Goal: Task Accomplishment & Management: Complete application form

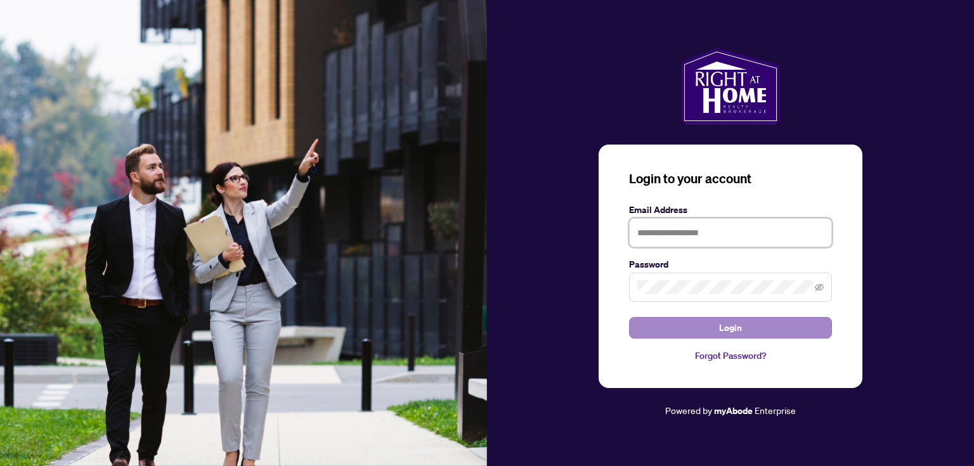
type input "**********"
click at [758, 330] on button "Login" at bounding box center [730, 328] width 203 height 22
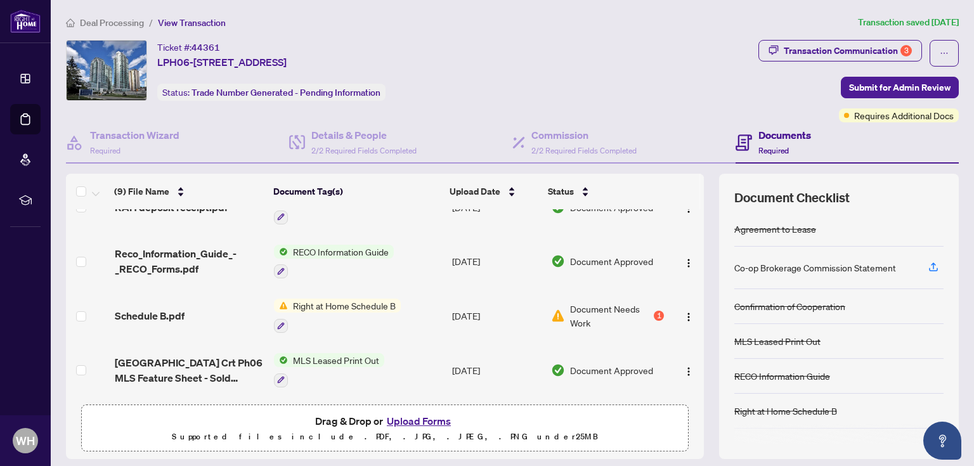
scroll to position [152, 0]
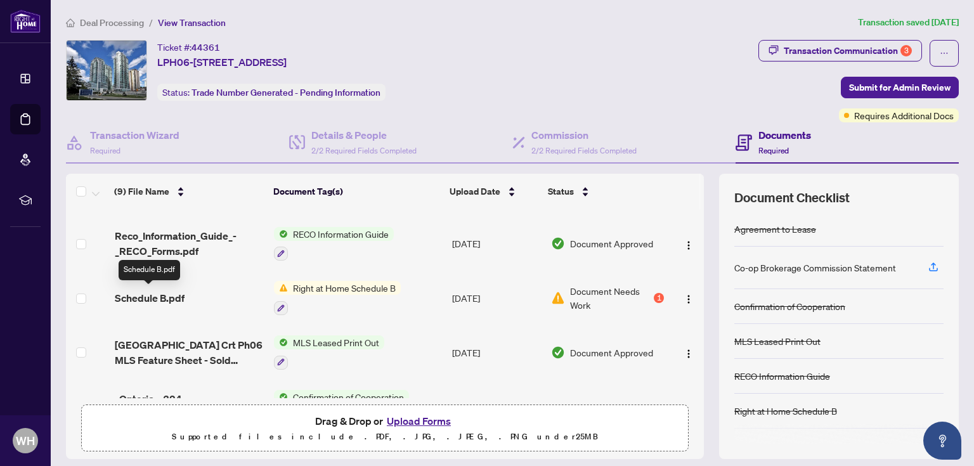
click at [173, 294] on span "Schedule B.pdf" at bounding box center [150, 297] width 70 height 15
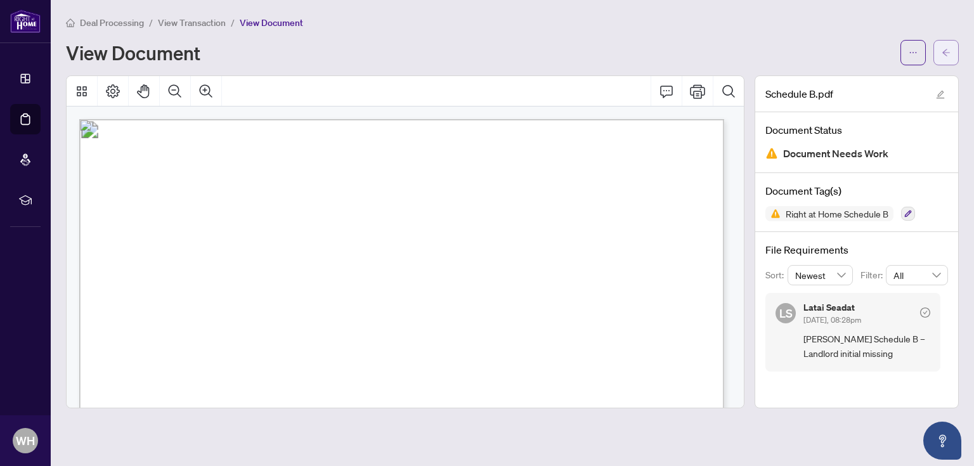
click at [945, 53] on icon "arrow-left" at bounding box center [945, 52] width 9 height 9
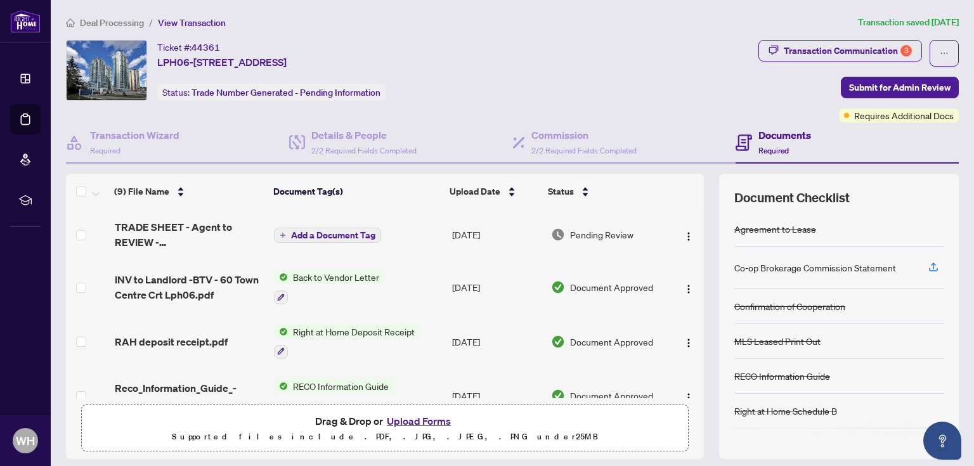
click at [583, 234] on span "Pending Review" at bounding box center [601, 235] width 63 height 14
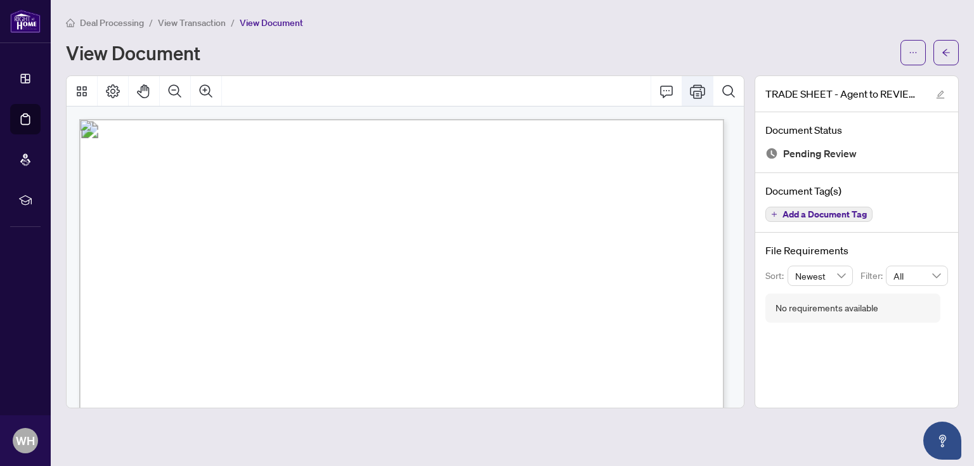
click at [696, 91] on icon "Print" at bounding box center [697, 91] width 15 height 15
click at [699, 91] on icon "Print" at bounding box center [697, 91] width 15 height 15
click at [205, 86] on icon "Zoom In" at bounding box center [205, 91] width 15 height 15
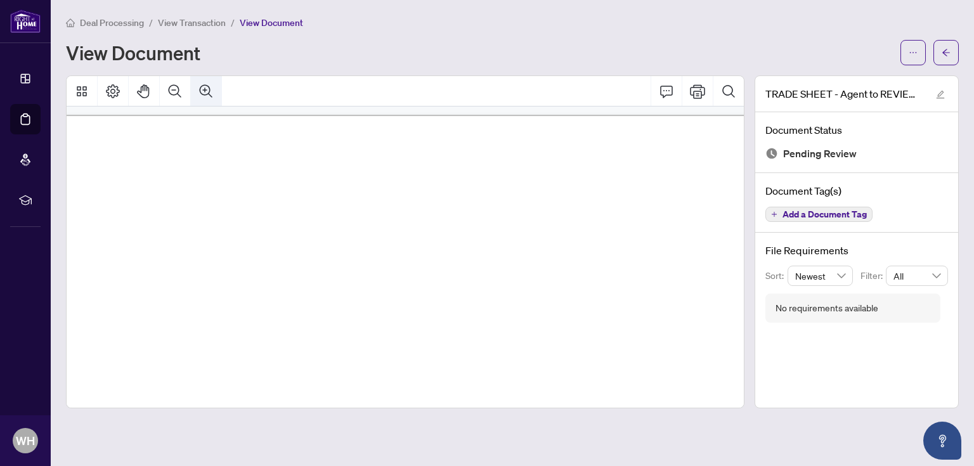
click at [205, 86] on icon "Zoom In" at bounding box center [205, 91] width 15 height 15
click at [174, 88] on icon "Zoom Out" at bounding box center [174, 91] width 15 height 15
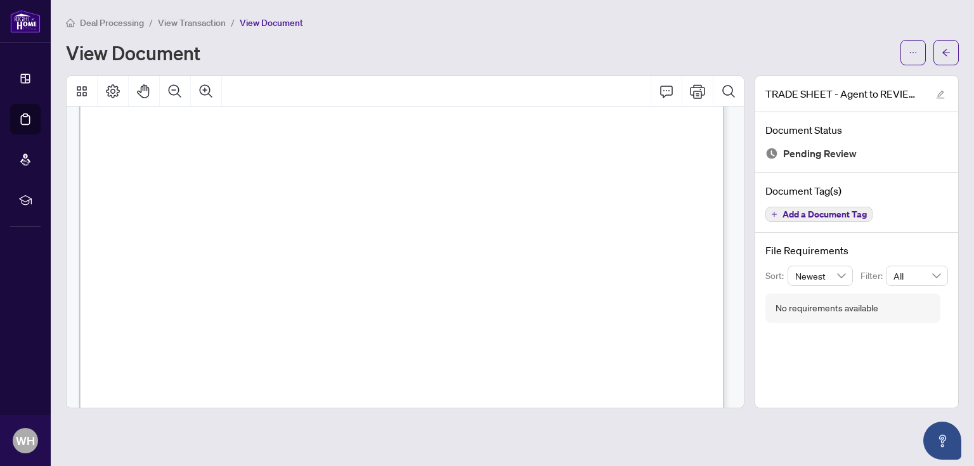
scroll to position [456, 0]
click at [695, 90] on icon "Print" at bounding box center [697, 91] width 15 height 14
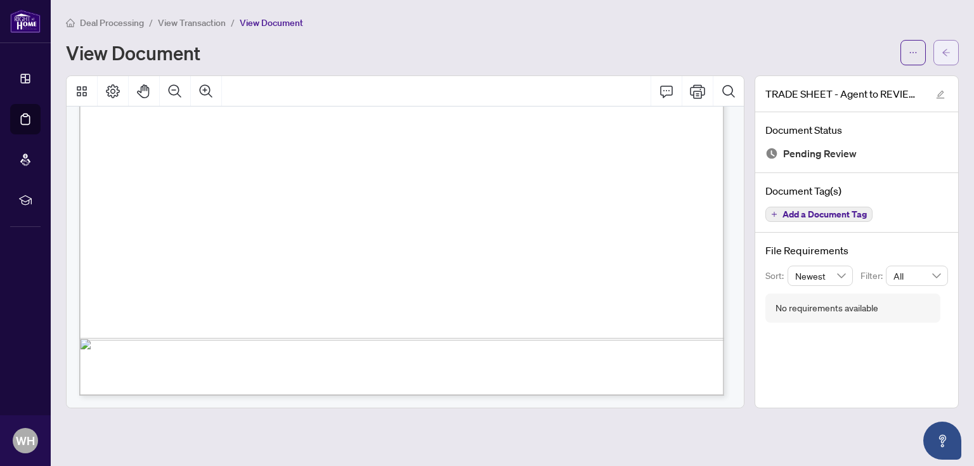
click at [943, 48] on icon "arrow-left" at bounding box center [945, 52] width 9 height 9
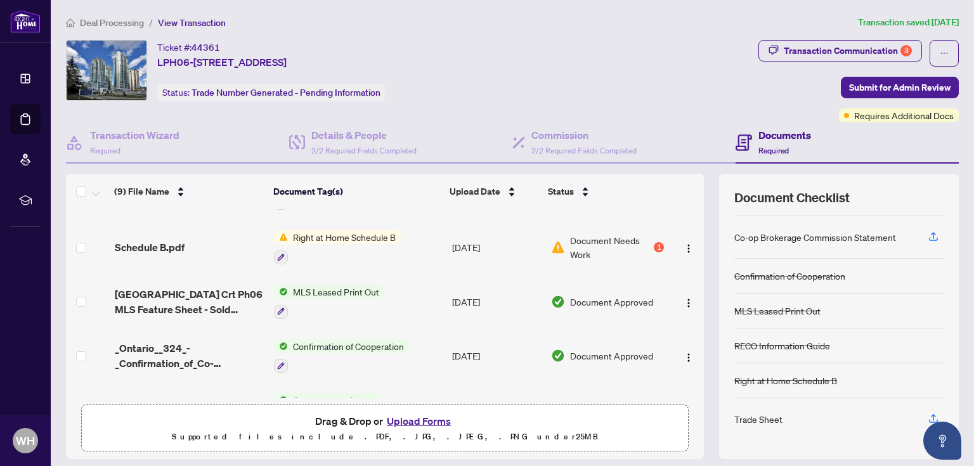
scroll to position [51, 0]
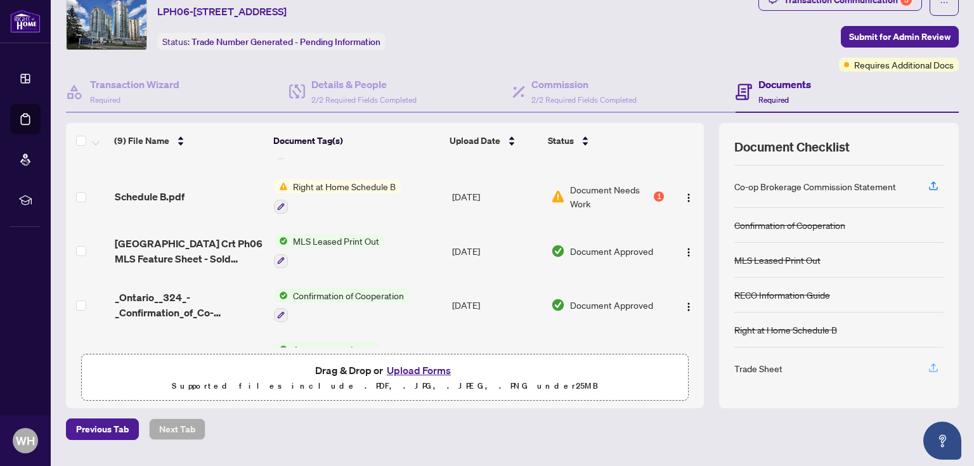
click at [927, 366] on icon "button" at bounding box center [932, 367] width 11 height 11
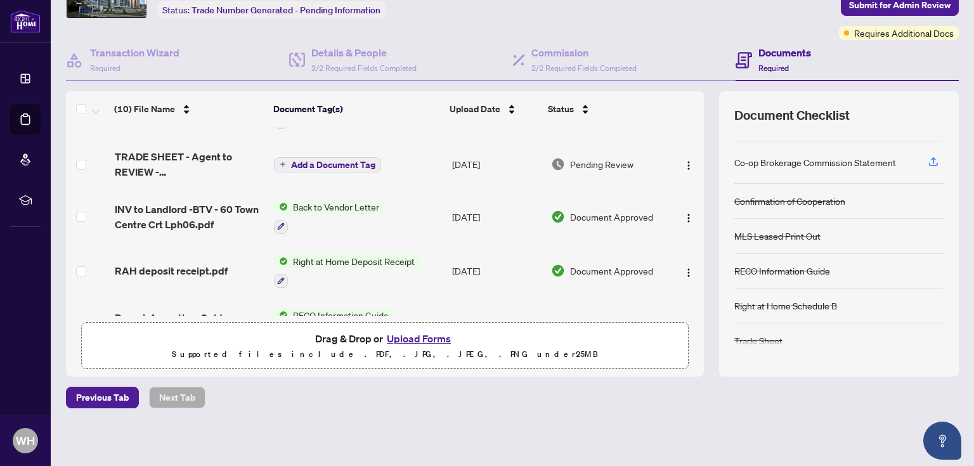
scroll to position [33, 0]
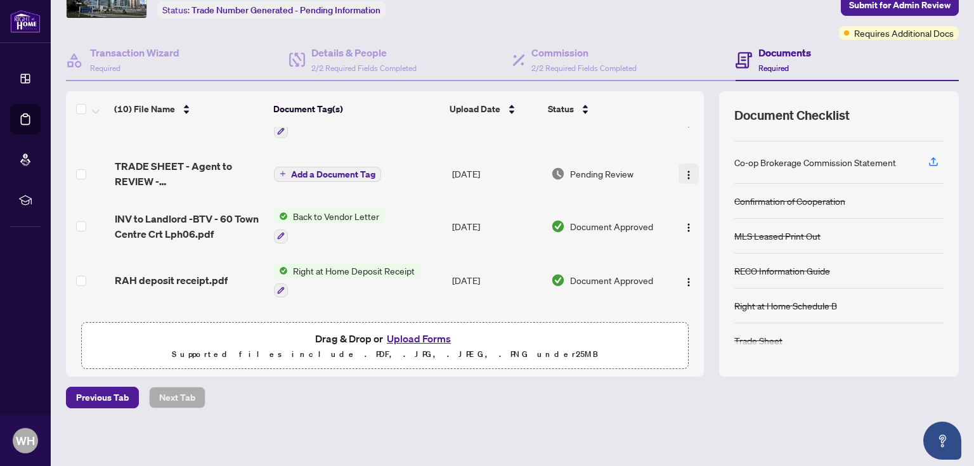
click at [683, 172] on img "button" at bounding box center [688, 175] width 10 height 10
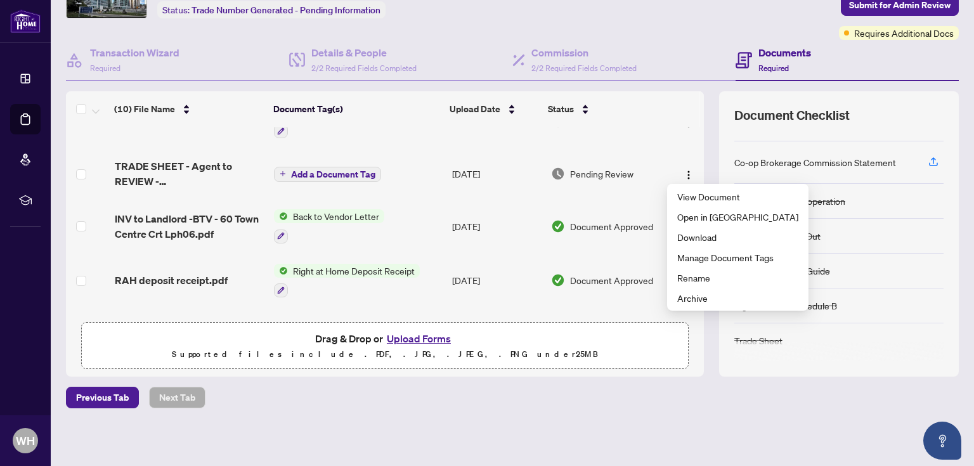
click at [545, 408] on div "Deal Processing / View Transaction Transaction saved a few seconds ago Ticket #…" at bounding box center [512, 193] width 903 height 520
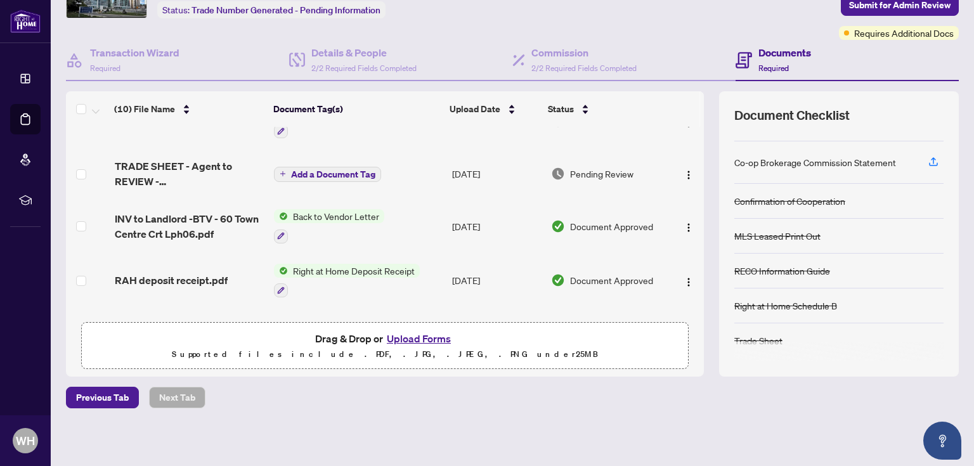
click at [410, 337] on button "Upload Forms" at bounding box center [419, 338] width 72 height 16
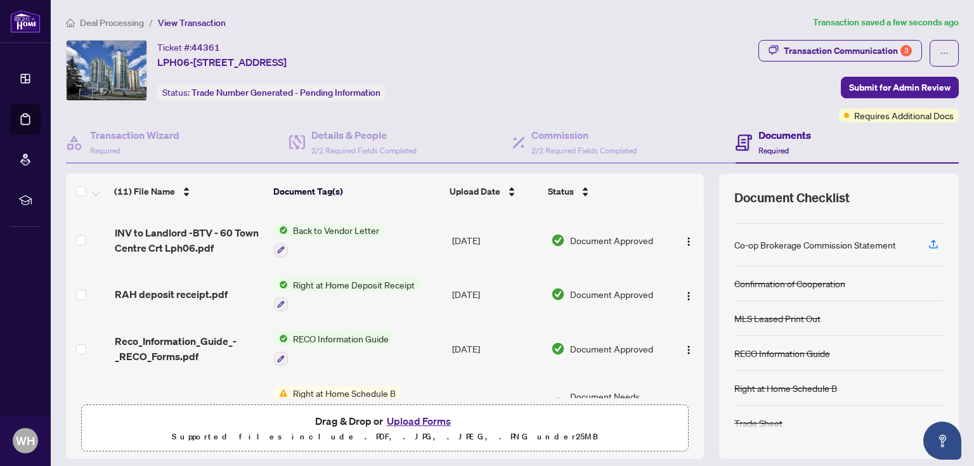
scroll to position [0, 0]
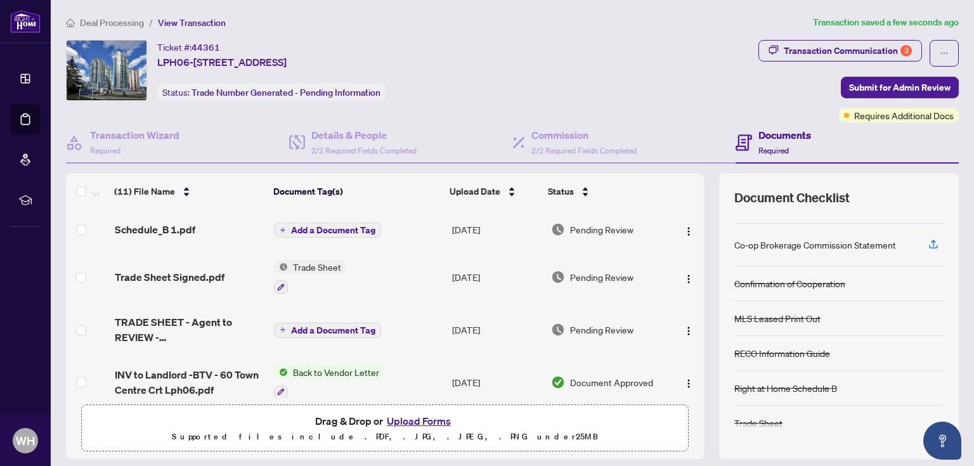
click at [413, 421] on button "Upload Forms" at bounding box center [419, 421] width 72 height 16
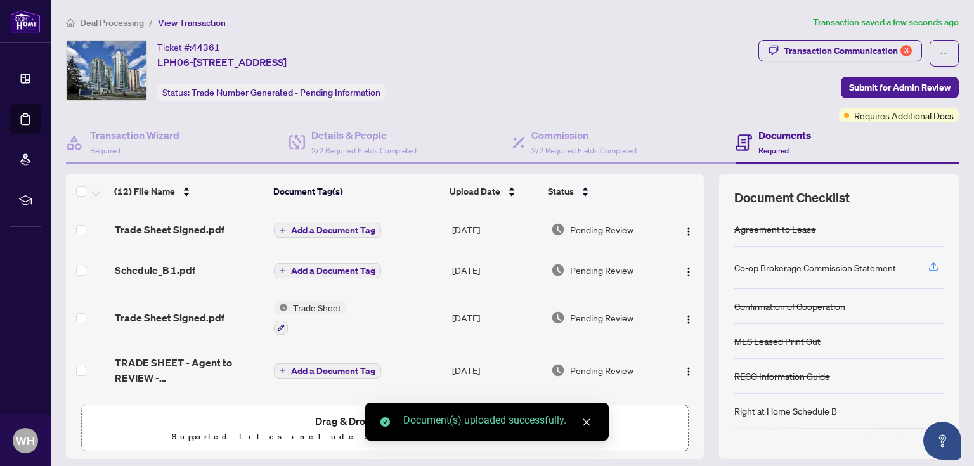
click at [588, 422] on icon "close" at bounding box center [586, 422] width 9 height 9
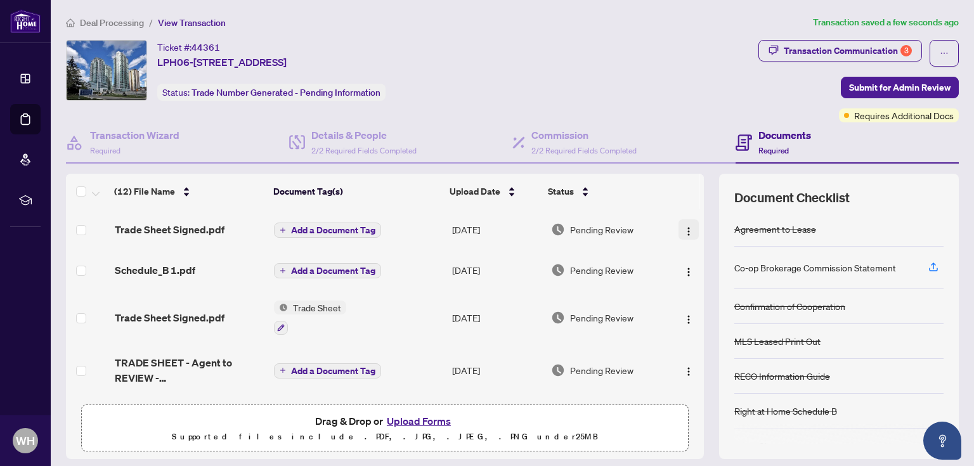
click at [683, 228] on img "button" at bounding box center [688, 231] width 10 height 10
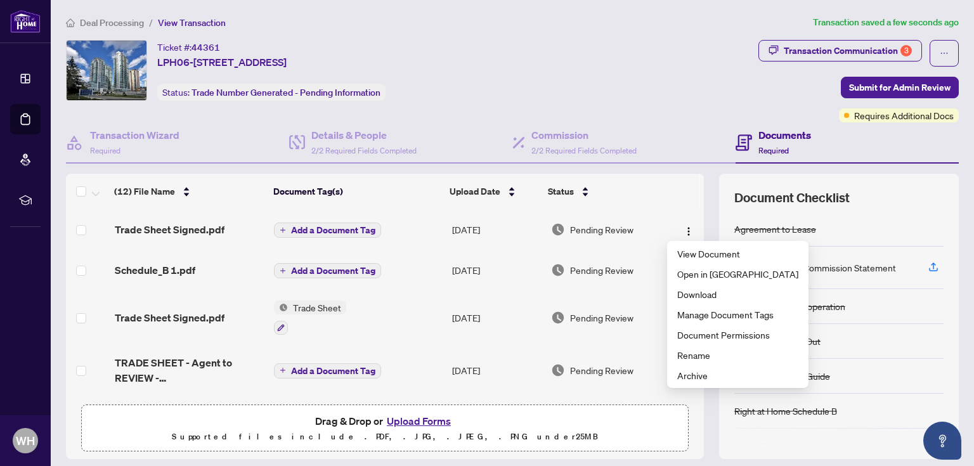
click at [669, 87] on div "Ticket #: 44361 LPH06-60 Town Centre Crt, Toronto, Ontario M1P 0B1, Canada Stat…" at bounding box center [409, 70] width 687 height 61
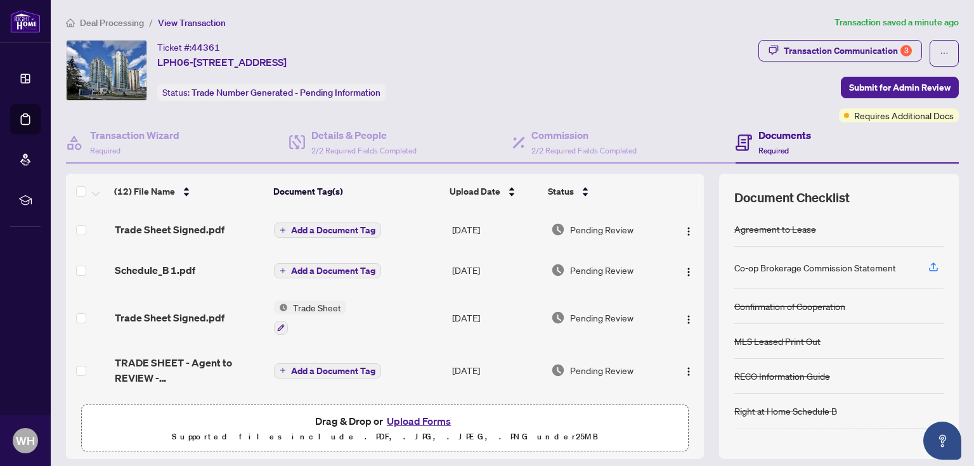
drag, startPoint x: 639, startPoint y: 225, endPoint x: 581, endPoint y: 53, distance: 181.2
click at [581, 53] on div "Ticket #: 44361 LPH06-60 Town Centre Crt, Toronto, Ontario M1P 0B1, Canada Stat…" at bounding box center [409, 70] width 687 height 61
click at [629, 228] on div "Pending Review" at bounding box center [607, 230] width 113 height 14
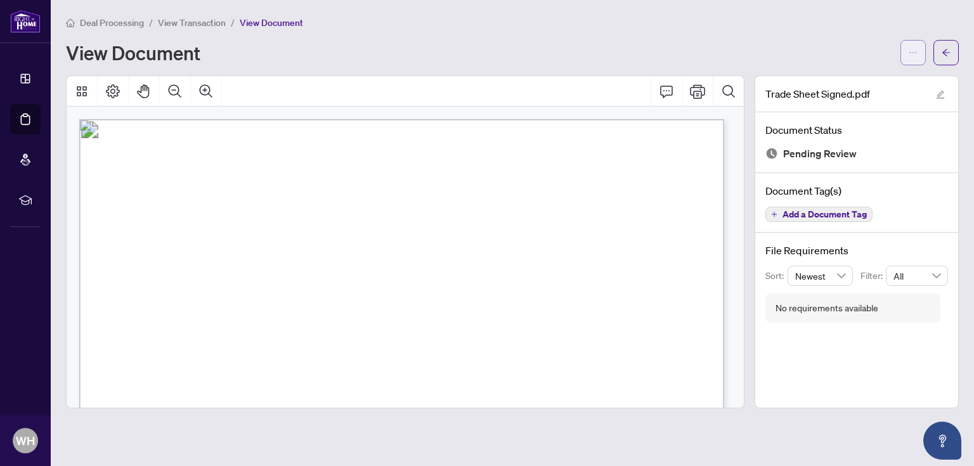
click at [903, 49] on button "button" at bounding box center [912, 52] width 25 height 25
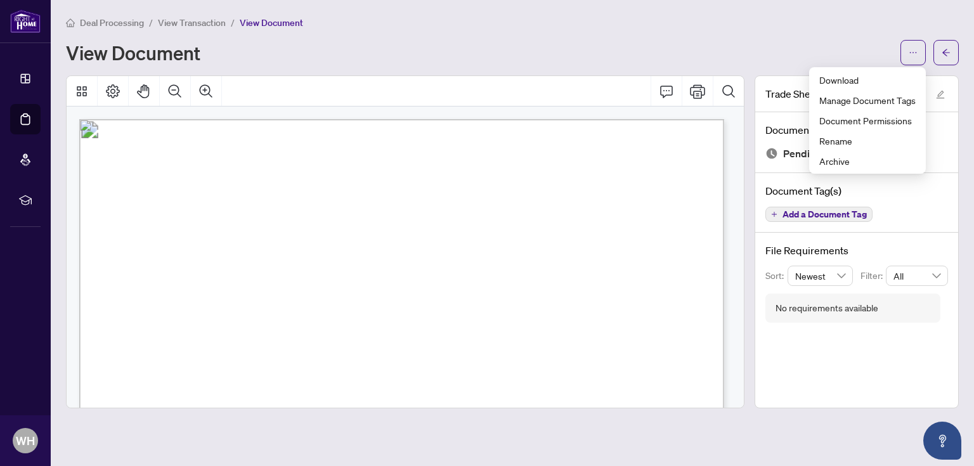
click at [858, 27] on div "Deal Processing / View Transaction / View Document" at bounding box center [512, 22] width 893 height 15
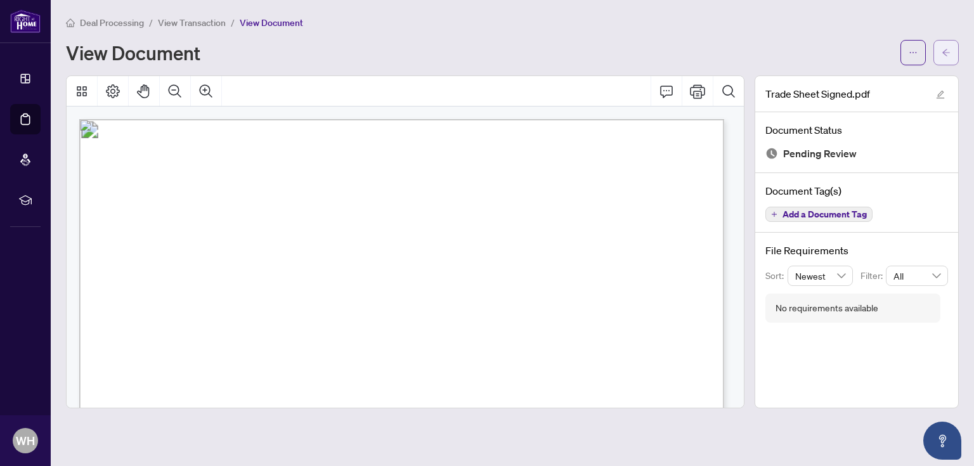
click at [944, 51] on icon "arrow-left" at bounding box center [946, 52] width 8 height 7
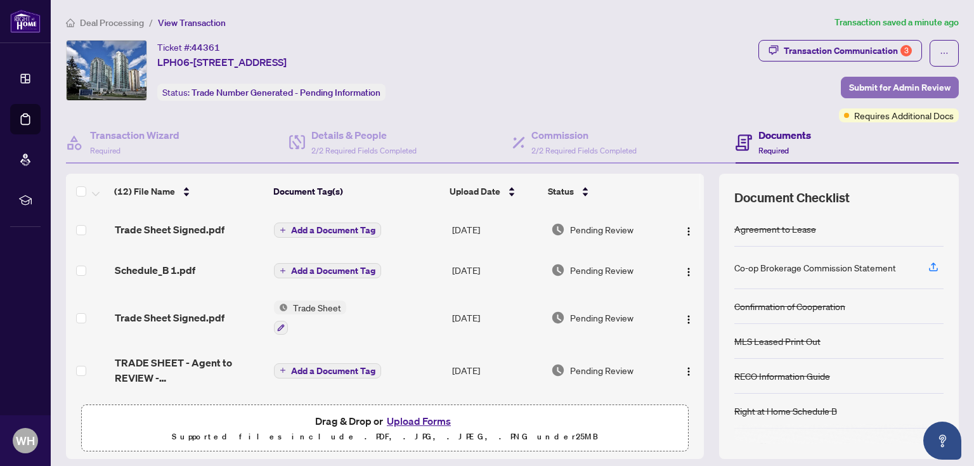
click at [872, 89] on span "Submit for Admin Review" at bounding box center [899, 87] width 101 height 20
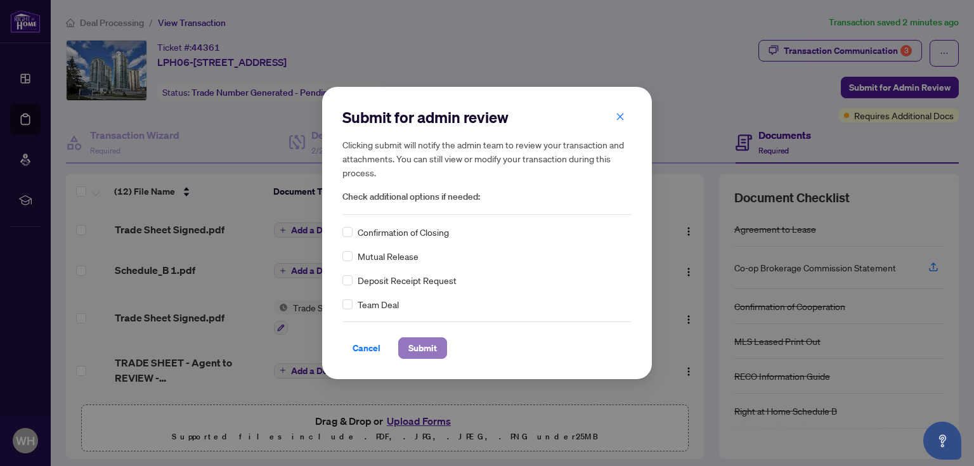
click at [421, 343] on span "Submit" at bounding box center [422, 348] width 29 height 20
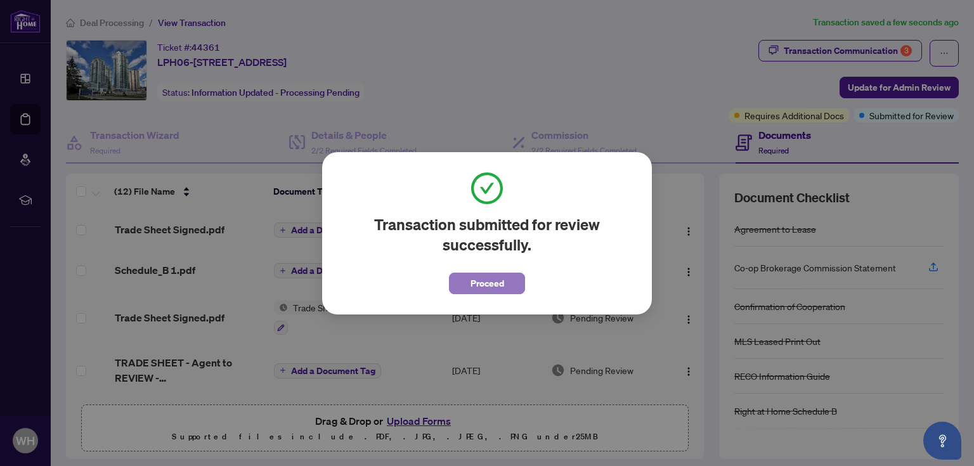
click at [482, 281] on span "Proceed" at bounding box center [487, 283] width 34 height 20
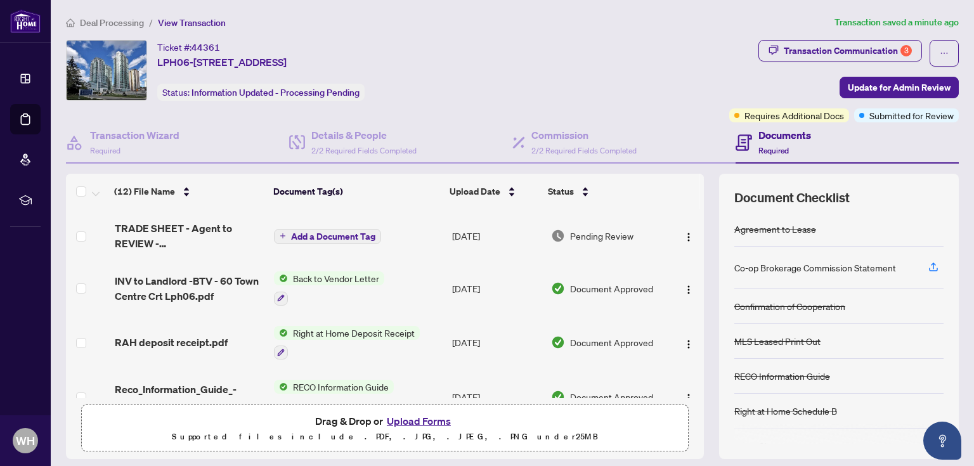
scroll to position [152, 0]
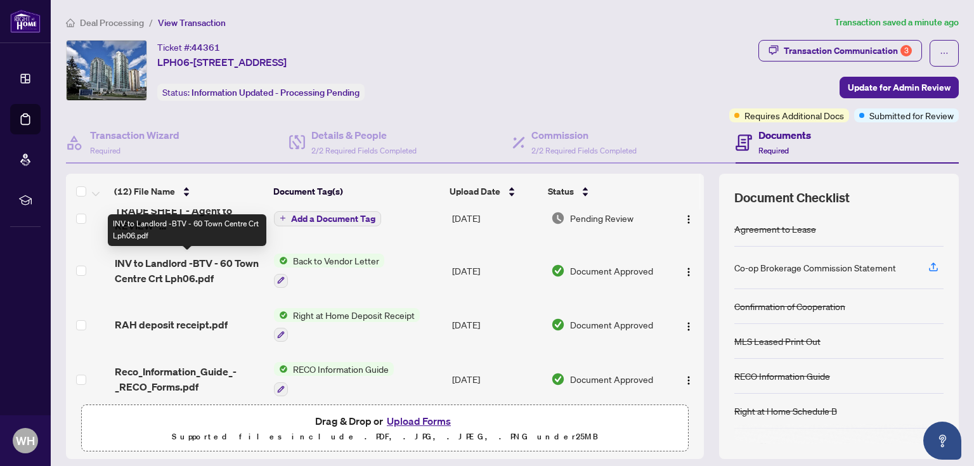
click at [214, 266] on span "INV to Landlord -BTV - 60 Town Centre Crt Lph06.pdf" at bounding box center [189, 270] width 149 height 30
